Goal: Task Accomplishment & Management: Manage account settings

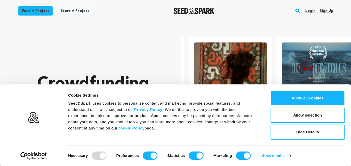
scroll to position [0, 92]
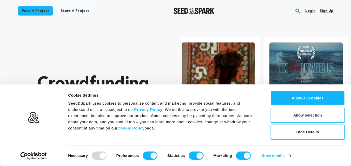
click at [303, 121] on button "Allow selection" at bounding box center [307, 115] width 74 height 15
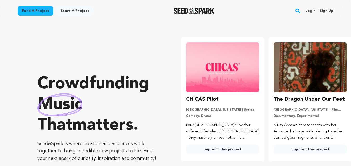
scroll to position [26, 0]
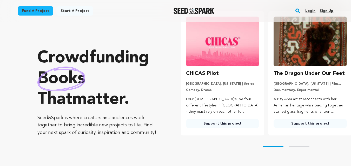
click at [328, 10] on link "Sign up" at bounding box center [326, 11] width 14 height 8
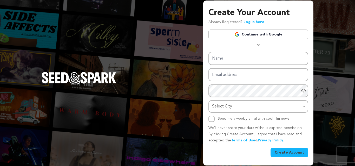
click at [253, 35] on link "Continue with Google" at bounding box center [258, 35] width 100 height 10
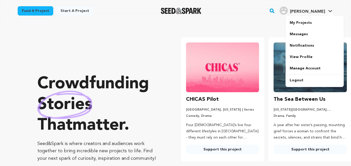
click at [309, 13] on span "Chaithra" at bounding box center [307, 12] width 35 height 4
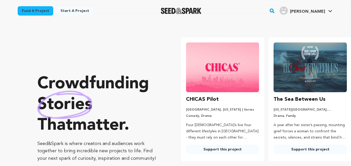
click at [288, 13] on div "Chaithra's Profile" at bounding box center [283, 10] width 8 height 8
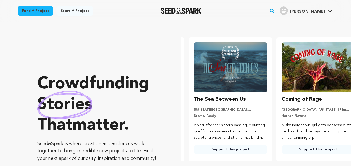
scroll to position [0, 92]
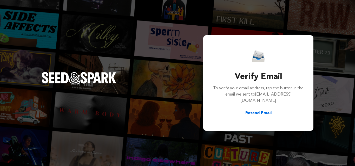
click at [261, 110] on button "Resend Email" at bounding box center [258, 113] width 26 height 6
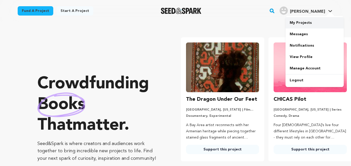
click at [306, 22] on link "My Projects" at bounding box center [314, 22] width 58 height 11
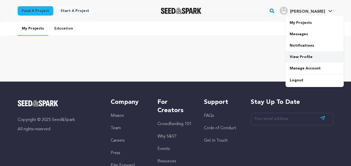
click at [308, 58] on link "View Profile" at bounding box center [314, 56] width 58 height 11
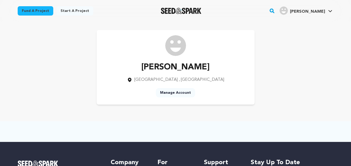
click at [183, 91] on link "Manage Account" at bounding box center [175, 92] width 39 height 9
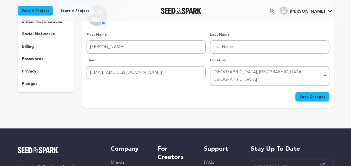
scroll to position [52, 0]
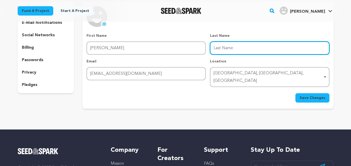
click at [219, 48] on input "Last Name" at bounding box center [269, 48] width 119 height 13
type input "R"
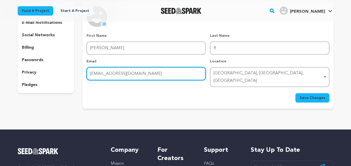
click at [124, 70] on input "[EMAIL_ADDRESS][DOMAIN_NAME]" at bounding box center [145, 73] width 119 height 13
click at [225, 78] on div "[GEOGRAPHIC_DATA], [GEOGRAPHIC_DATA], [GEOGRAPHIC_DATA] Remove item" at bounding box center [269, 77] width 114 height 17
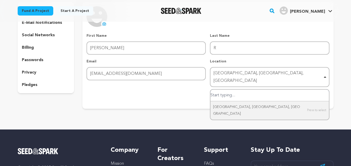
click at [283, 73] on div "[GEOGRAPHIC_DATA], [GEOGRAPHIC_DATA], [GEOGRAPHIC_DATA] Remove item" at bounding box center [267, 77] width 109 height 15
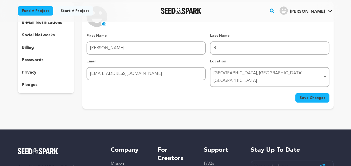
click at [311, 96] on span "Save Changes" at bounding box center [312, 98] width 26 height 5
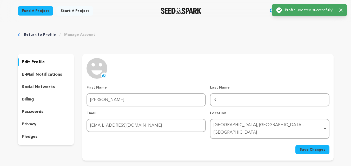
scroll to position [26, 0]
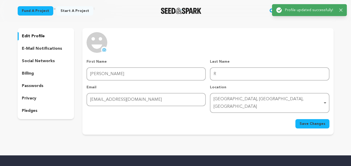
click at [29, 37] on p "edit profile" at bounding box center [33, 36] width 23 height 6
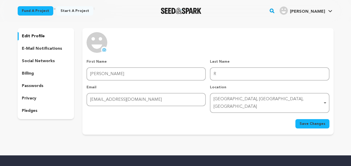
click at [44, 36] on div "edit profile" at bounding box center [46, 36] width 57 height 8
click at [43, 60] on p "social networks" at bounding box center [38, 61] width 33 height 6
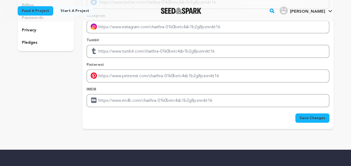
scroll to position [104, 0]
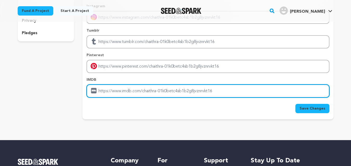
click at [128, 91] on input "Enter IMDB profile link" at bounding box center [207, 91] width 242 height 13
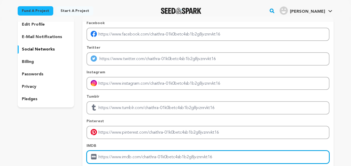
scroll to position [0, 0]
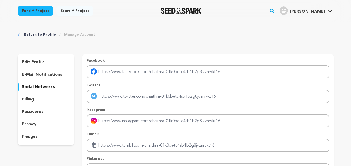
click at [41, 65] on p "edit profile" at bounding box center [33, 62] width 23 height 6
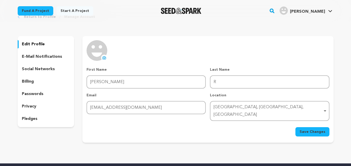
scroll to position [78, 0]
